Goal: Transaction & Acquisition: Purchase product/service

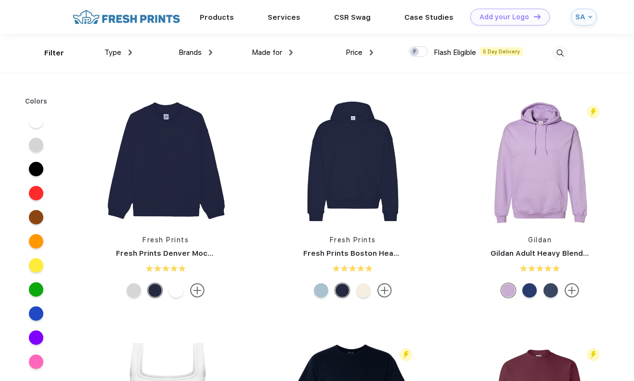
scroll to position [0, 0]
click at [206, 54] on div "Brands" at bounding box center [196, 52] width 34 height 11
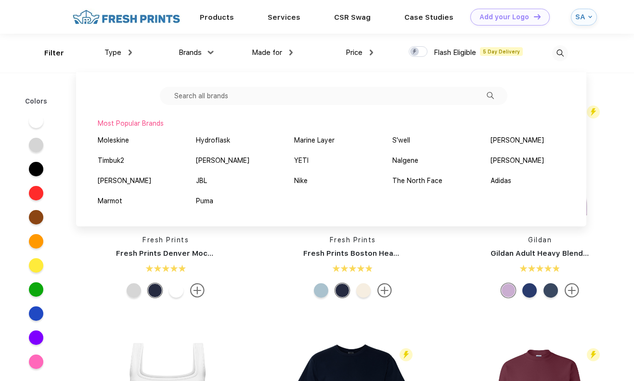
scroll to position [0, 0]
click at [264, 98] on input "text" at bounding box center [333, 96] width 347 height 18
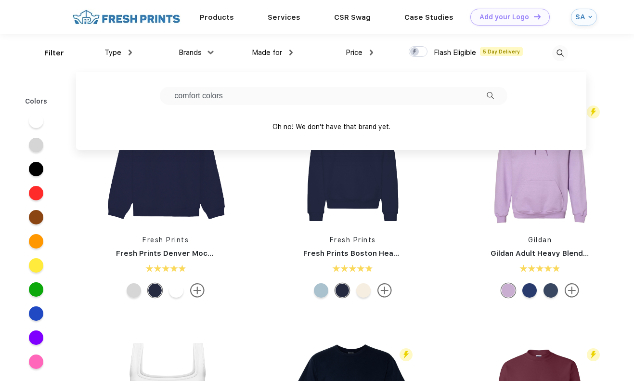
type input "comfort colors"
click at [136, 48] on div "Brands comfort colors Oh no! We don't have that brand yet." at bounding box center [172, 53] width 80 height 39
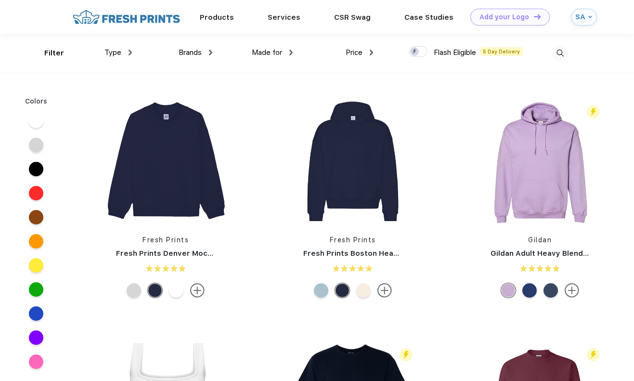
click at [132, 50] on div "Brands comfort colors Oh no! We don't have that brand yet." at bounding box center [172, 53] width 80 height 39
click at [128, 53] on img at bounding box center [129, 53] width 3 height 6
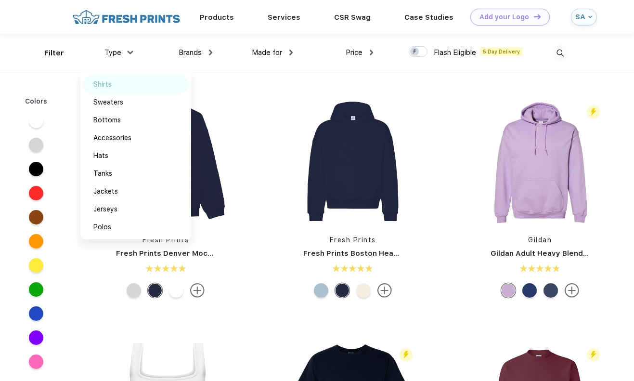
click at [110, 86] on div "Shirts" at bounding box center [102, 84] width 18 height 10
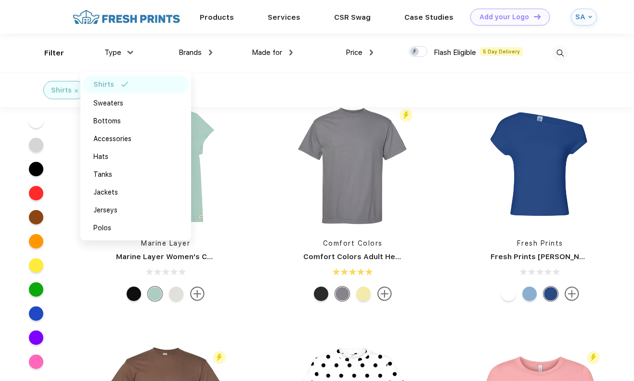
scroll to position [163, 0]
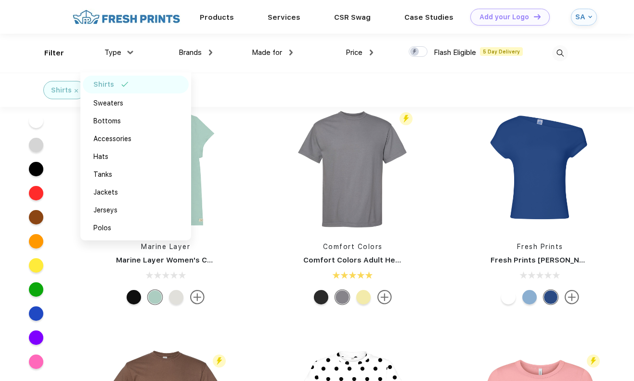
click at [358, 265] on div "Comfort Colors Adult Heavyweight T-Shirt" at bounding box center [352, 260] width 142 height 11
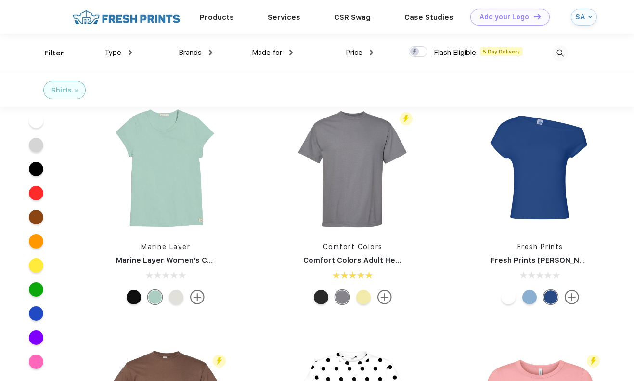
click at [361, 259] on link "Comfort Colors Adult Heavyweight T-Shirt" at bounding box center [381, 259] width 157 height 9
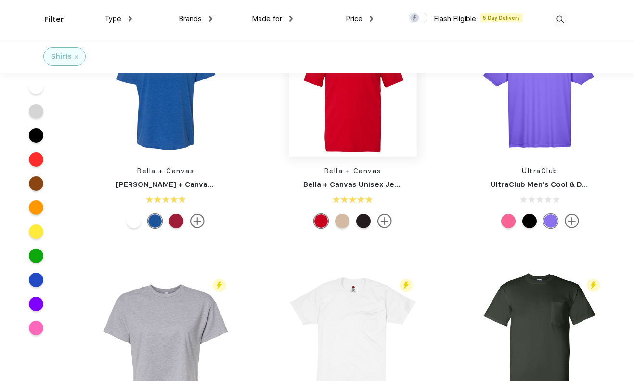
scroll to position [2346, 0]
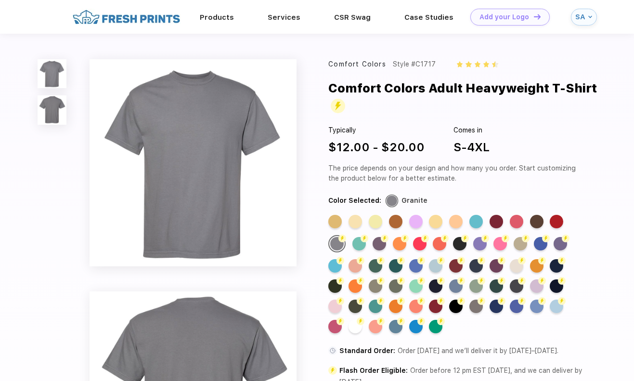
drag, startPoint x: 496, startPoint y: 147, endPoint x: 499, endPoint y: 154, distance: 8.0
click at [499, 154] on div "Typically $12.00 - $20.00 Comes in S-4XL" at bounding box center [458, 140] width 260 height 31
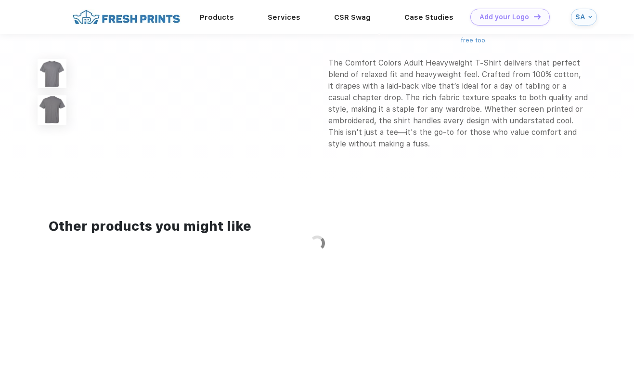
scroll to position [606, 0]
